Goal: Transaction & Acquisition: Purchase product/service

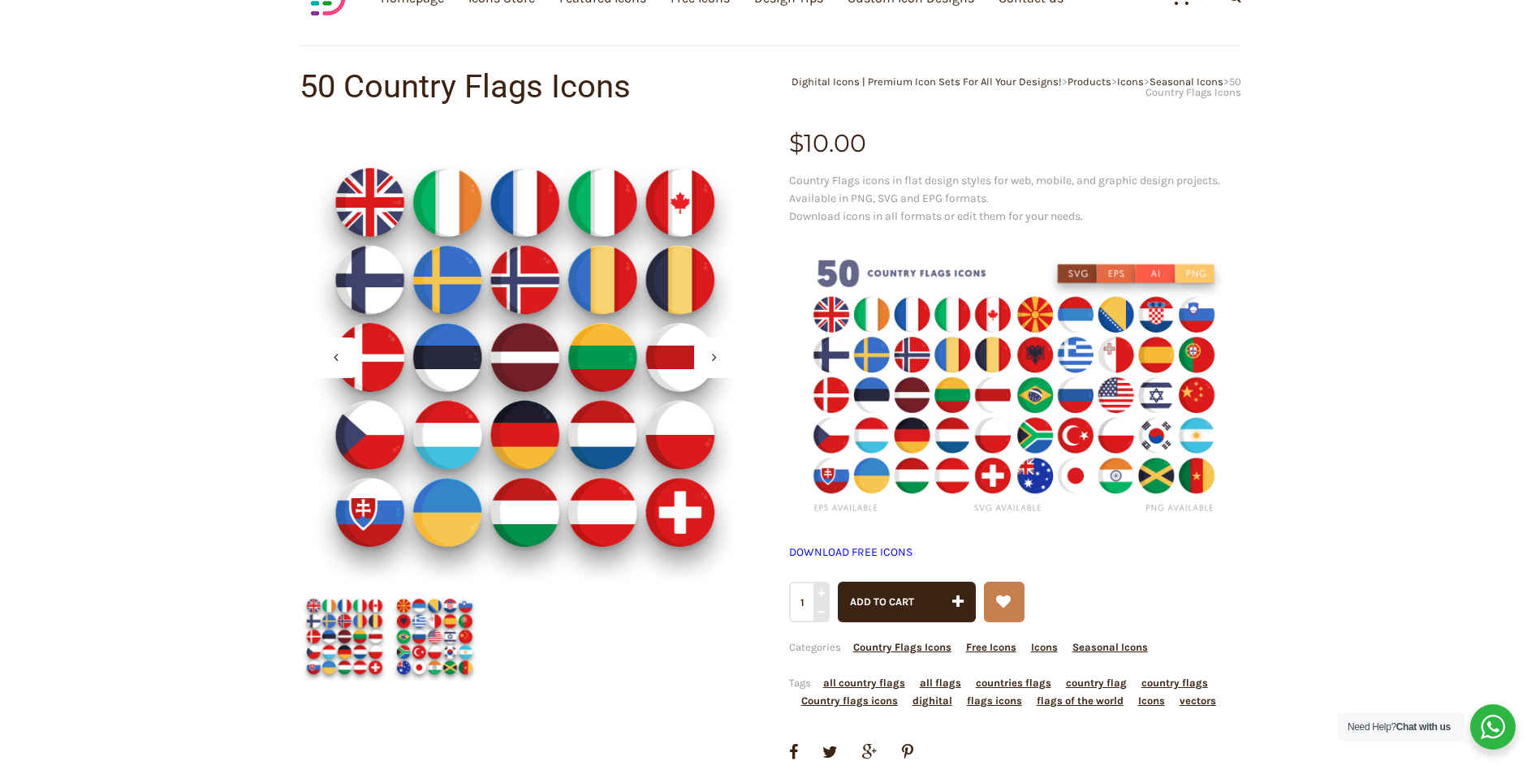
scroll to position [81, 0]
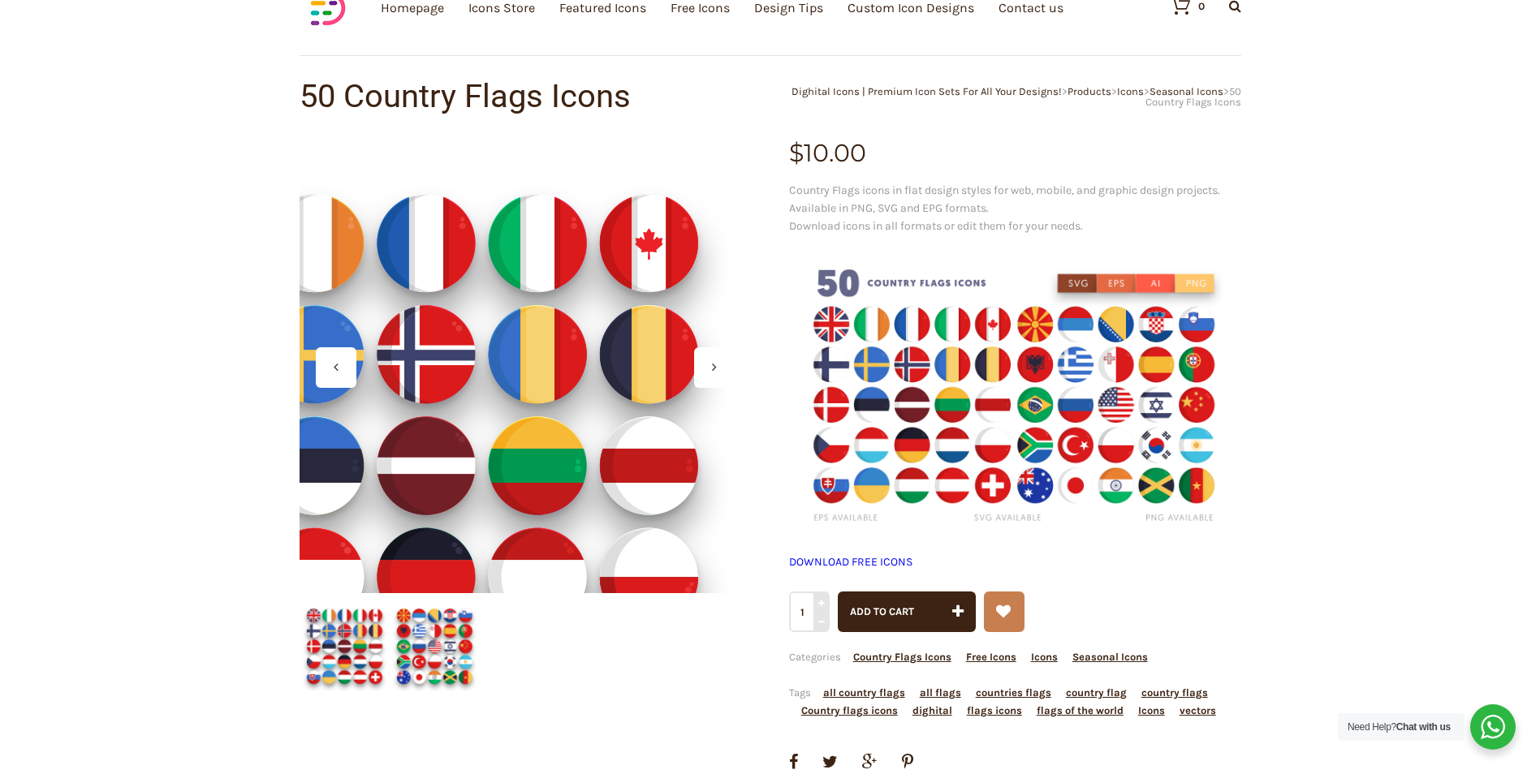
click at [666, 247] on div at bounding box center [525, 367] width 452 height 452
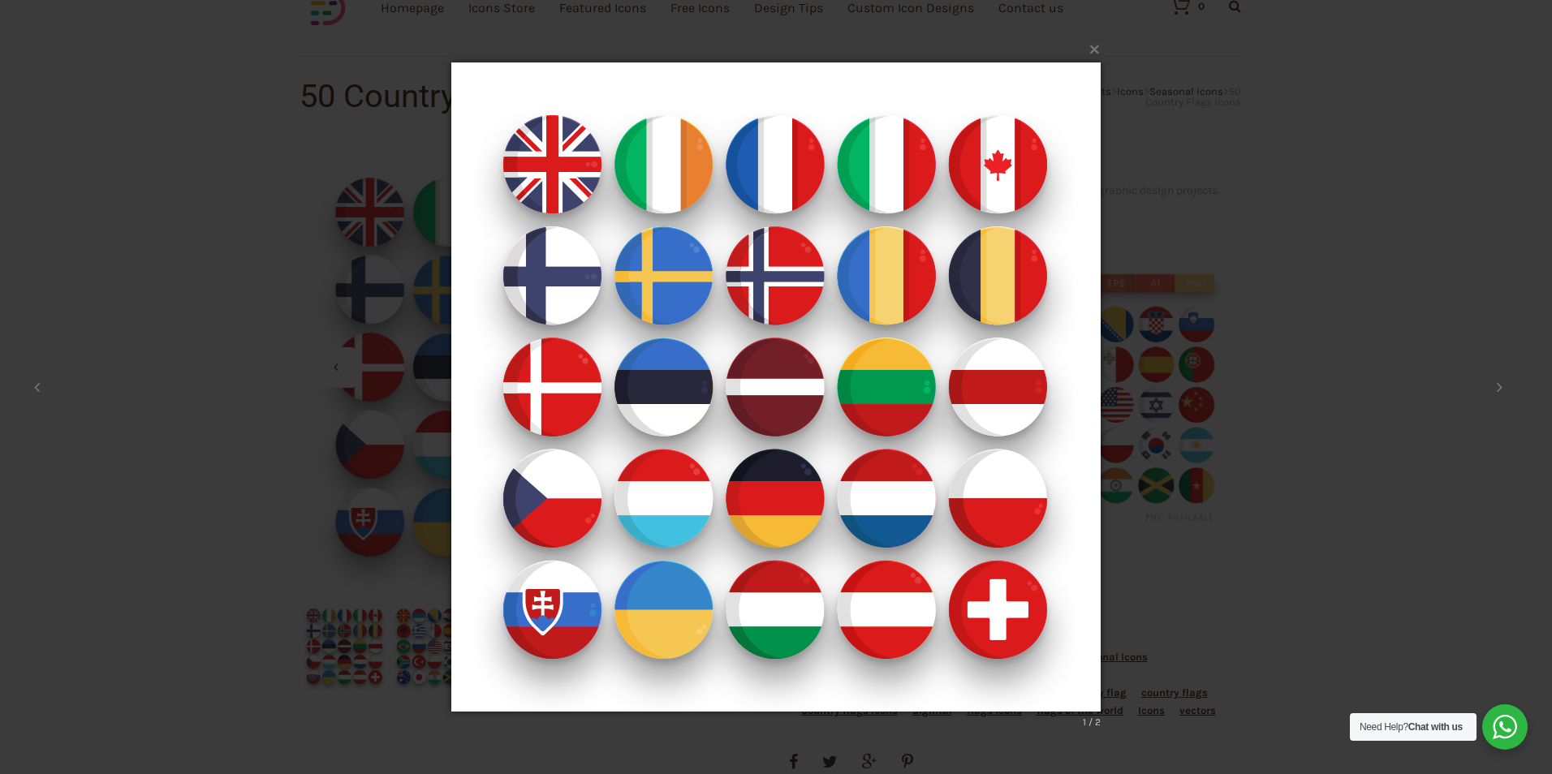
click at [872, 376] on img at bounding box center [775, 387] width 649 height 714
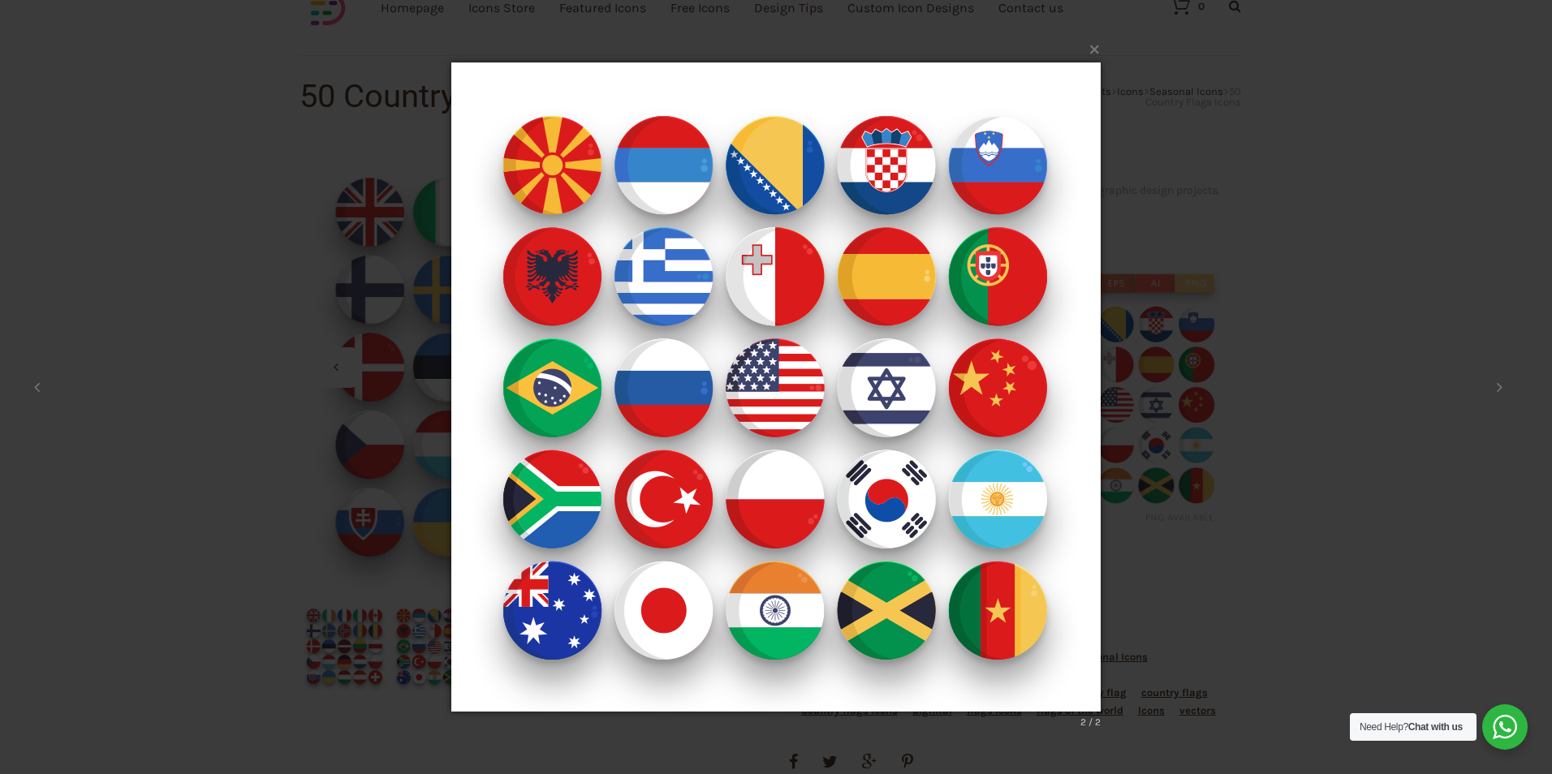
click at [1290, 233] on div "× Country-Flags-Icons_ Shop 2 / 2 Loading..." at bounding box center [776, 387] width 1552 height 774
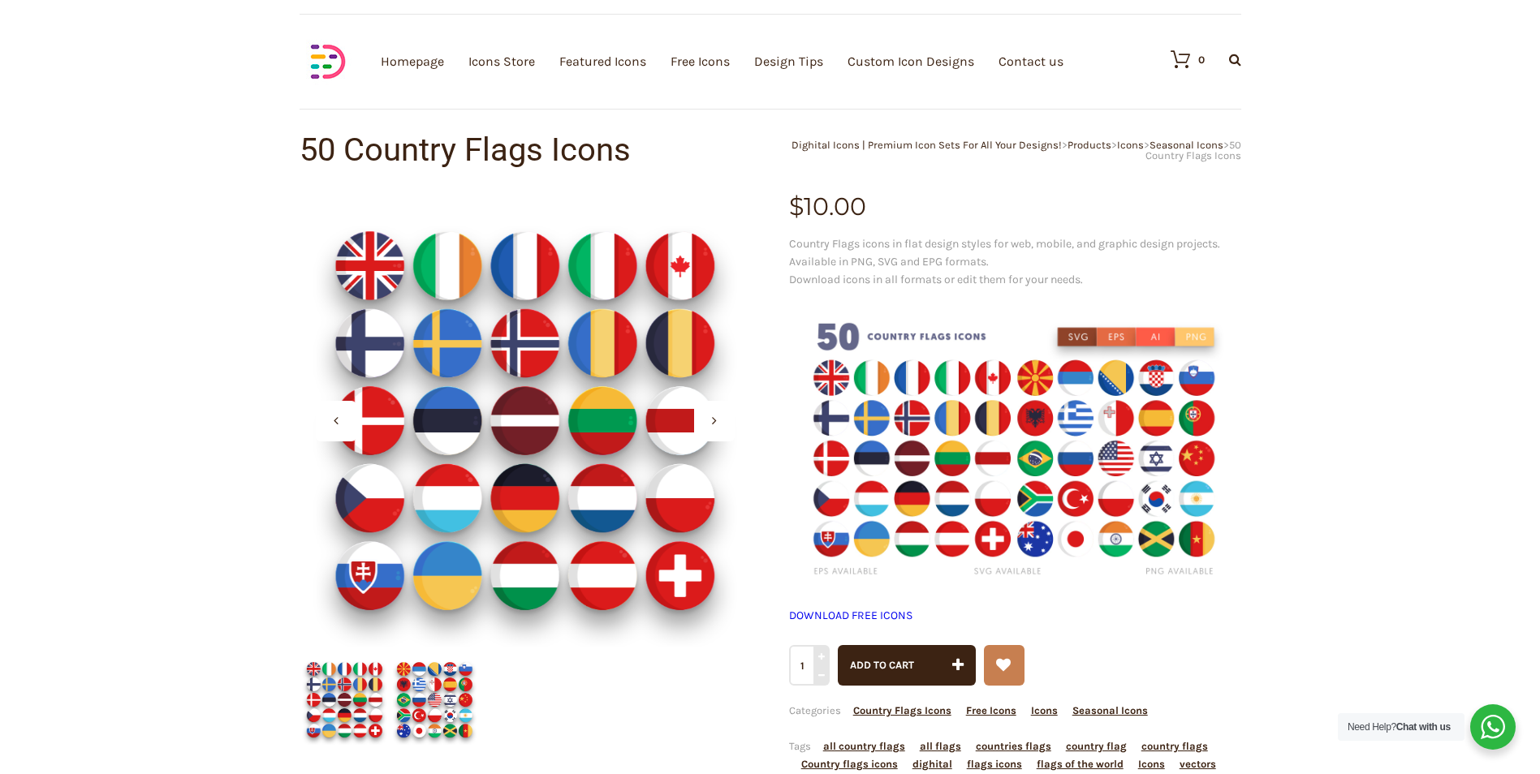
scroll to position [0, 0]
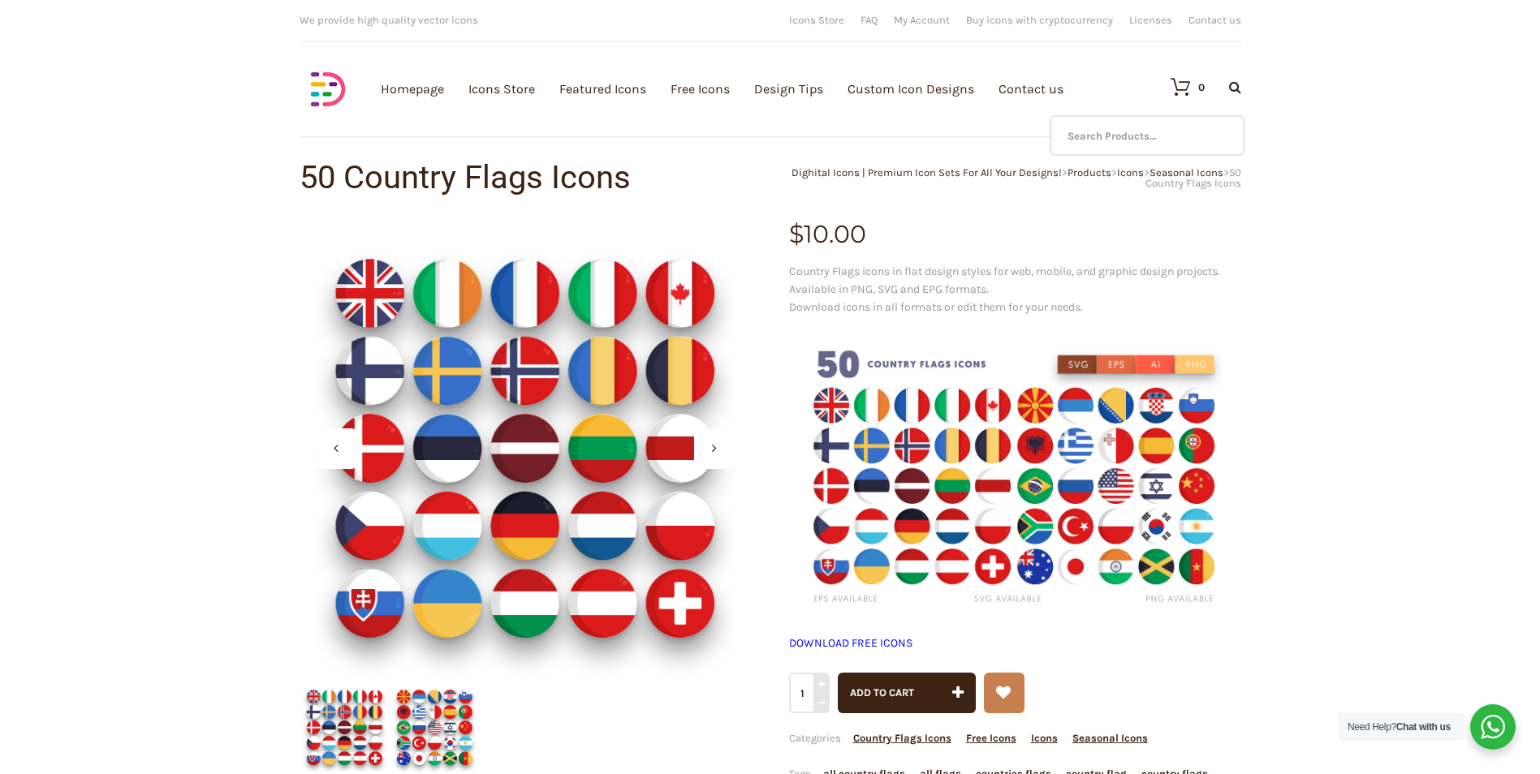
click at [1233, 91] on icon at bounding box center [1235, 86] width 12 height 13
click at [1199, 126] on input "text" at bounding box center [1146, 135] width 195 height 41
type input "[GEOGRAPHIC_DATA]"
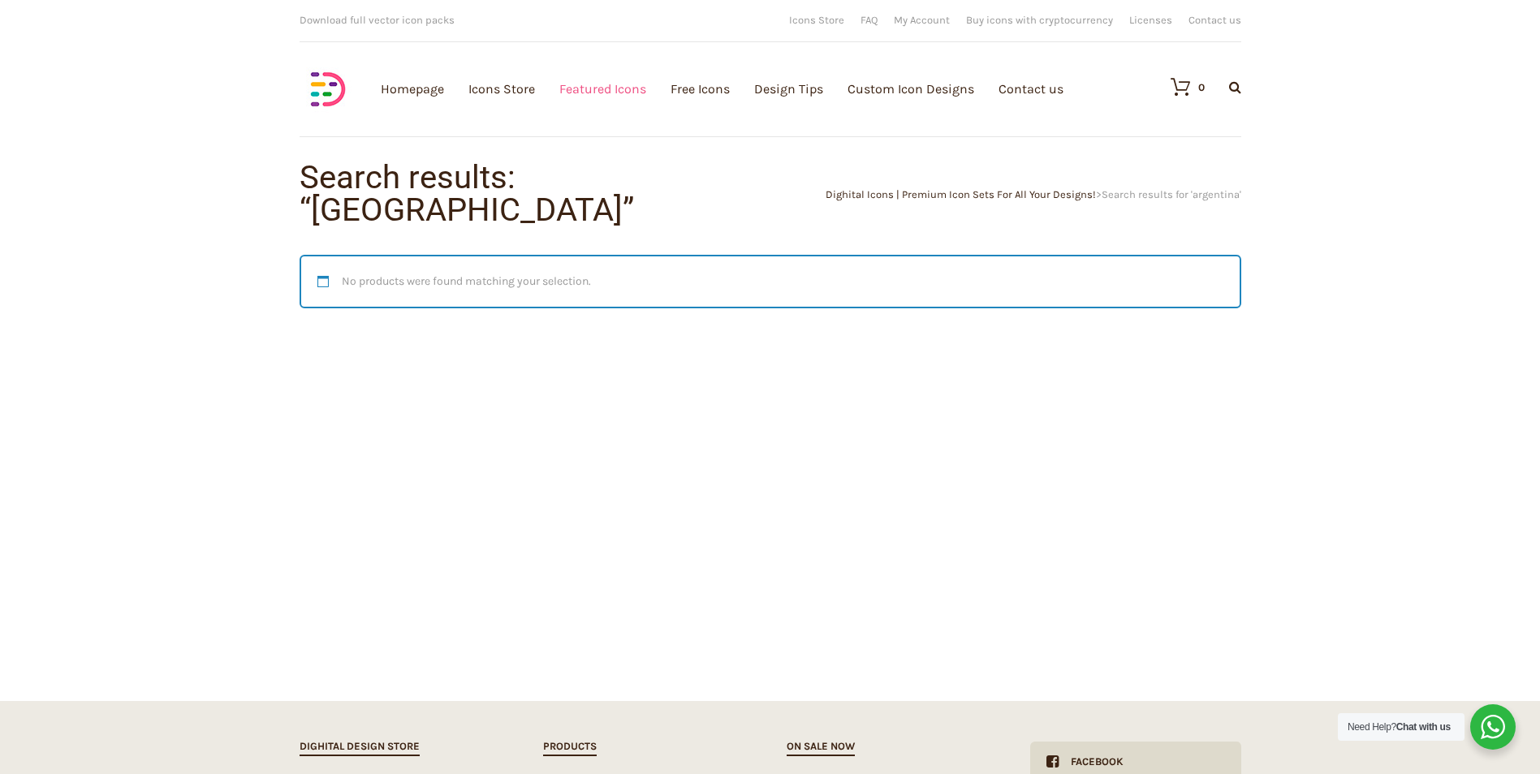
click at [597, 93] on link "Featured Icons" at bounding box center [602, 89] width 87 height 178
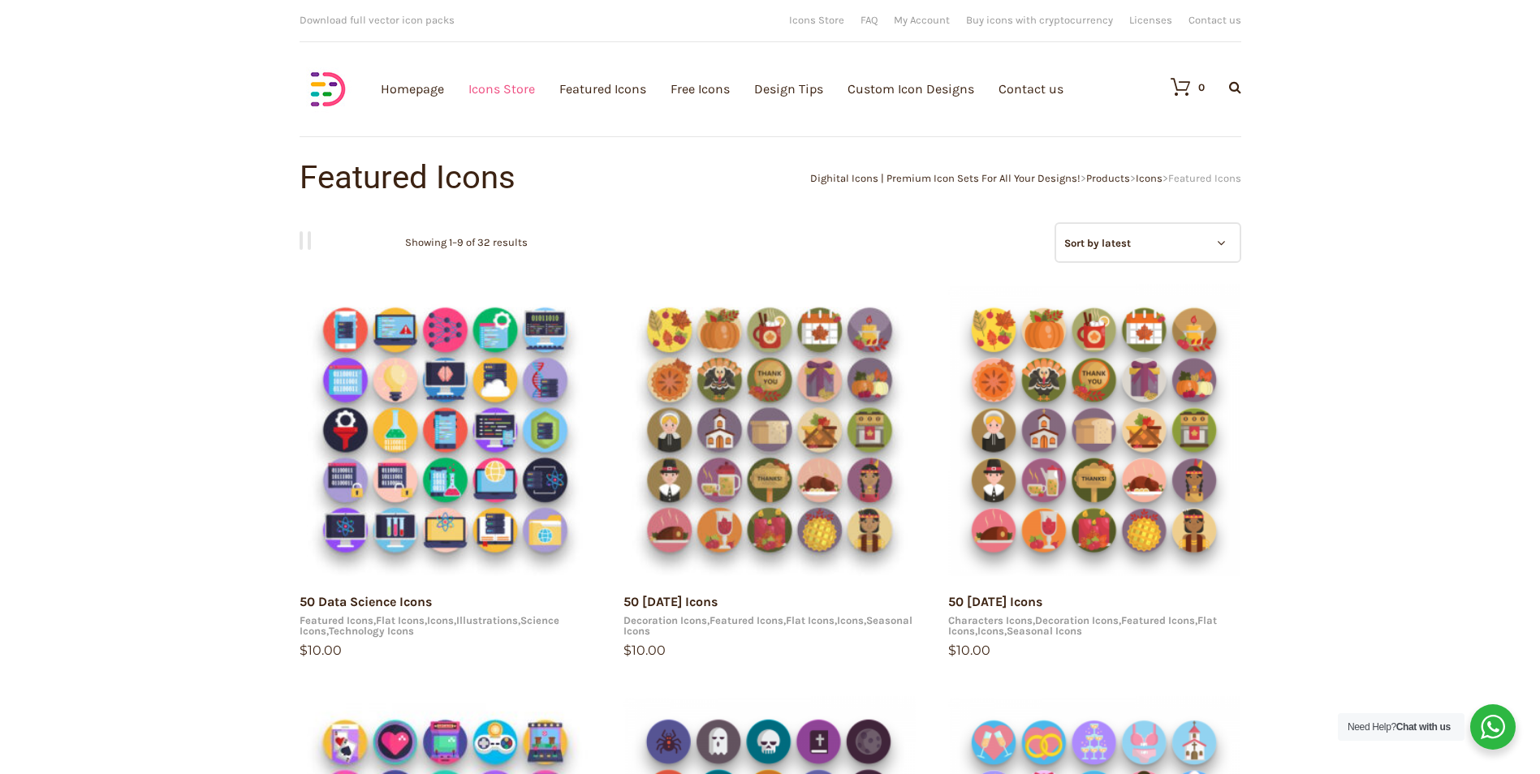
click at [502, 96] on link "Icons Store" at bounding box center [501, 89] width 67 height 178
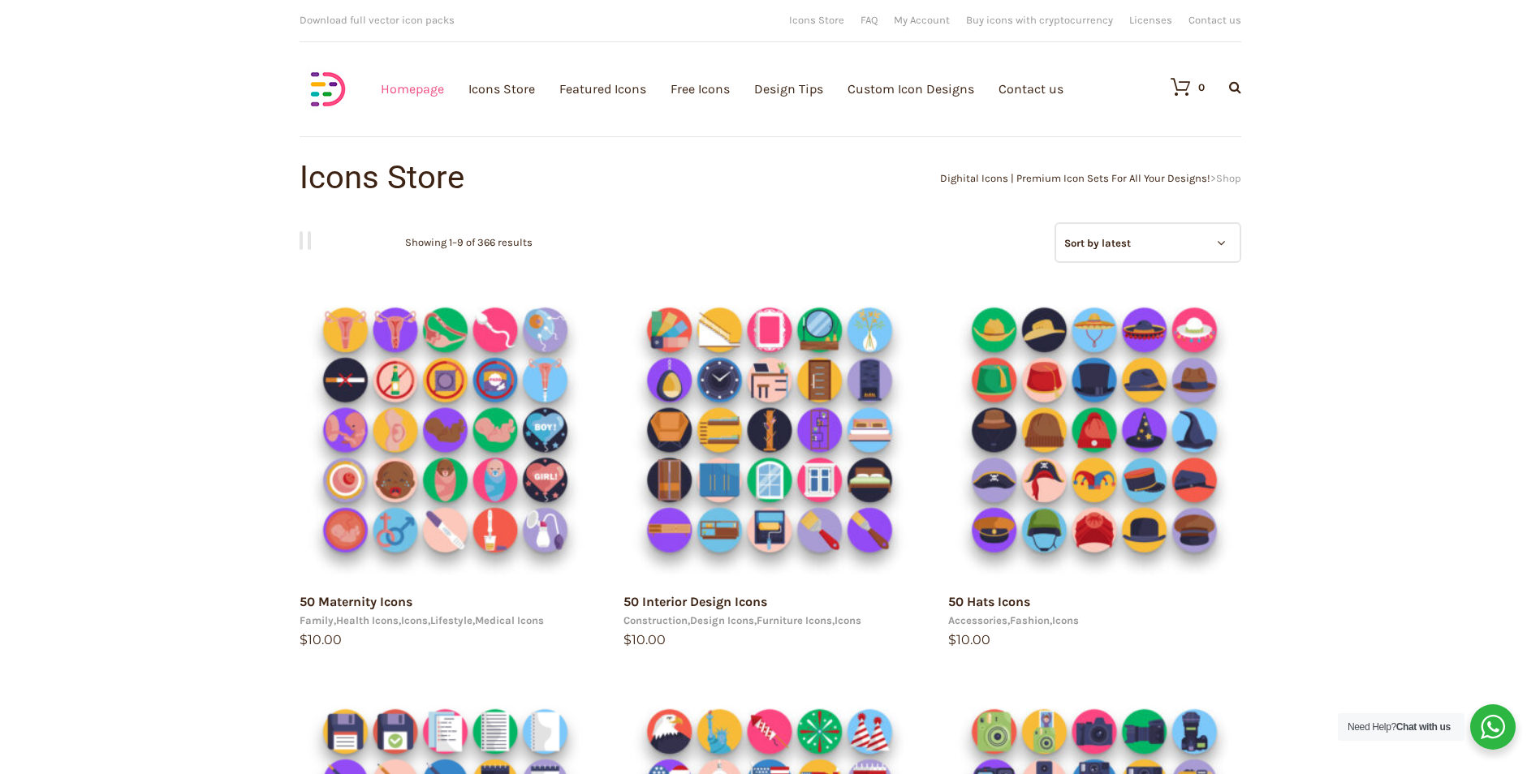
click at [411, 92] on link "Homepage" at bounding box center [412, 89] width 63 height 178
